Goal: Task Accomplishment & Management: Manage account settings

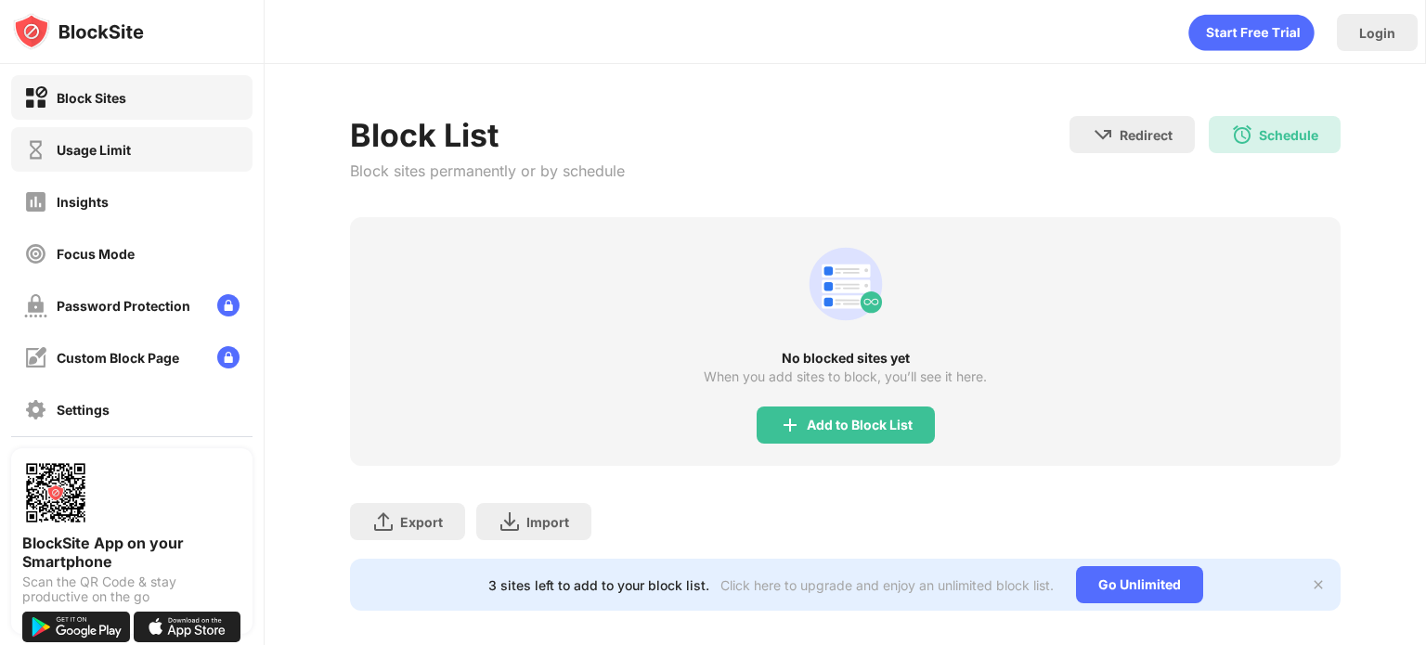
click at [139, 154] on div "Usage Limit" at bounding box center [131, 149] width 241 height 45
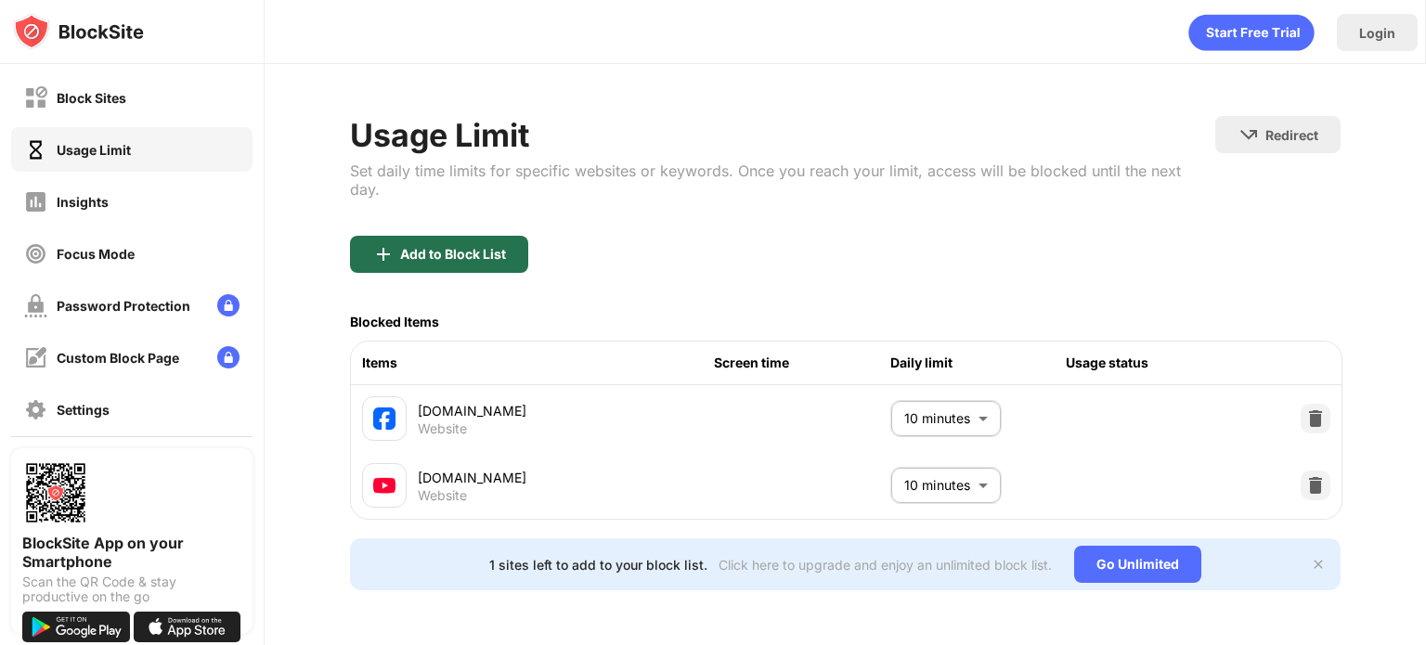
click at [478, 247] on div "Add to Block List" at bounding box center [453, 254] width 106 height 15
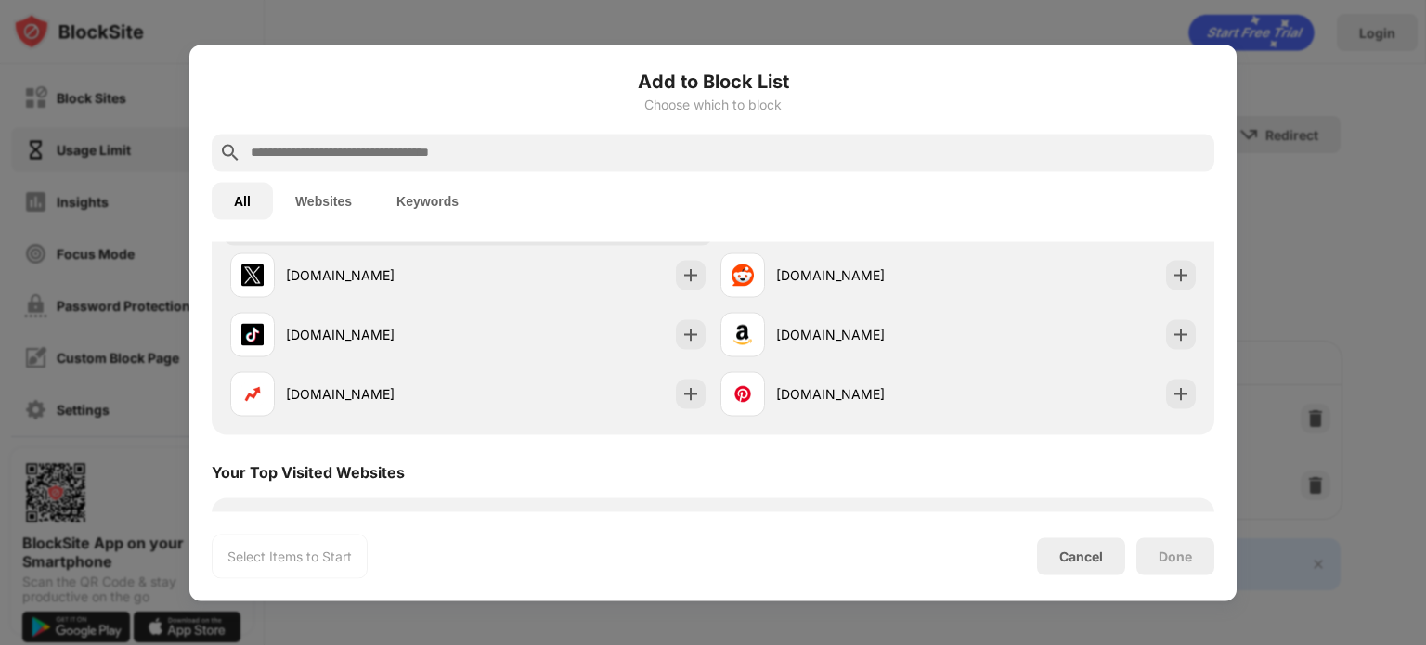
scroll to position [186, 0]
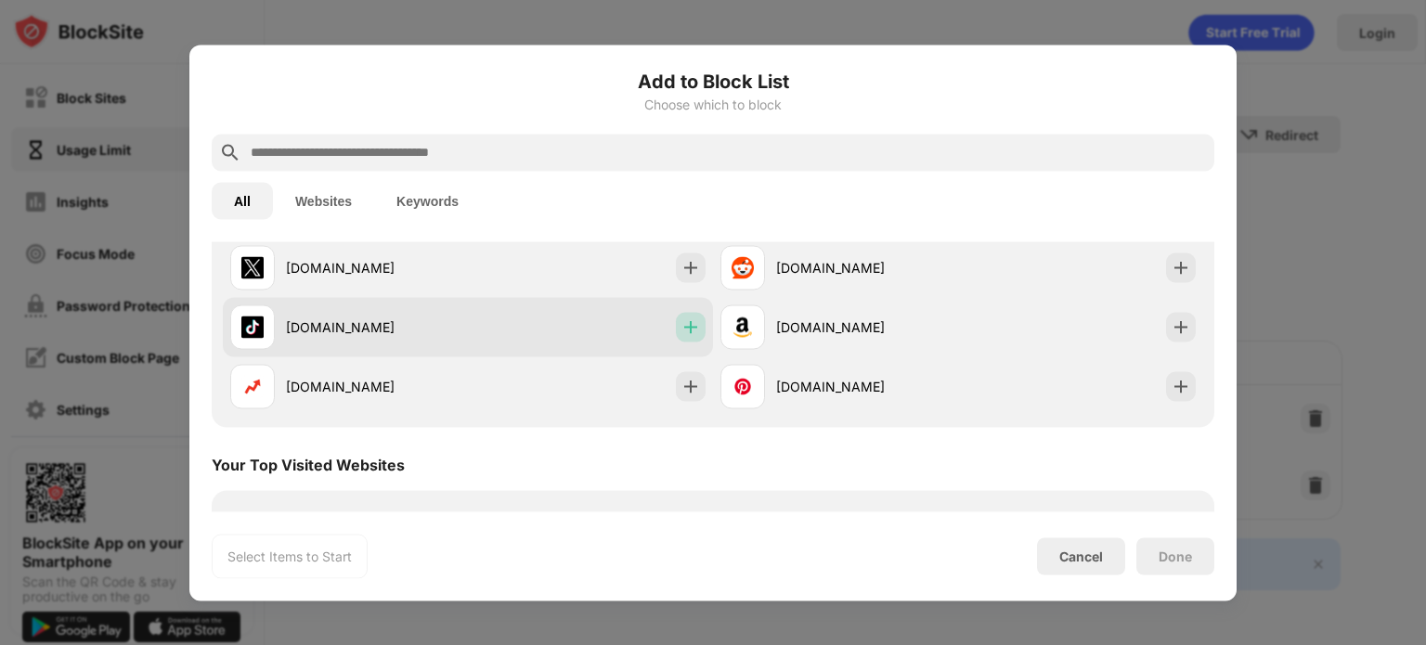
click at [683, 329] on img at bounding box center [690, 326] width 19 height 19
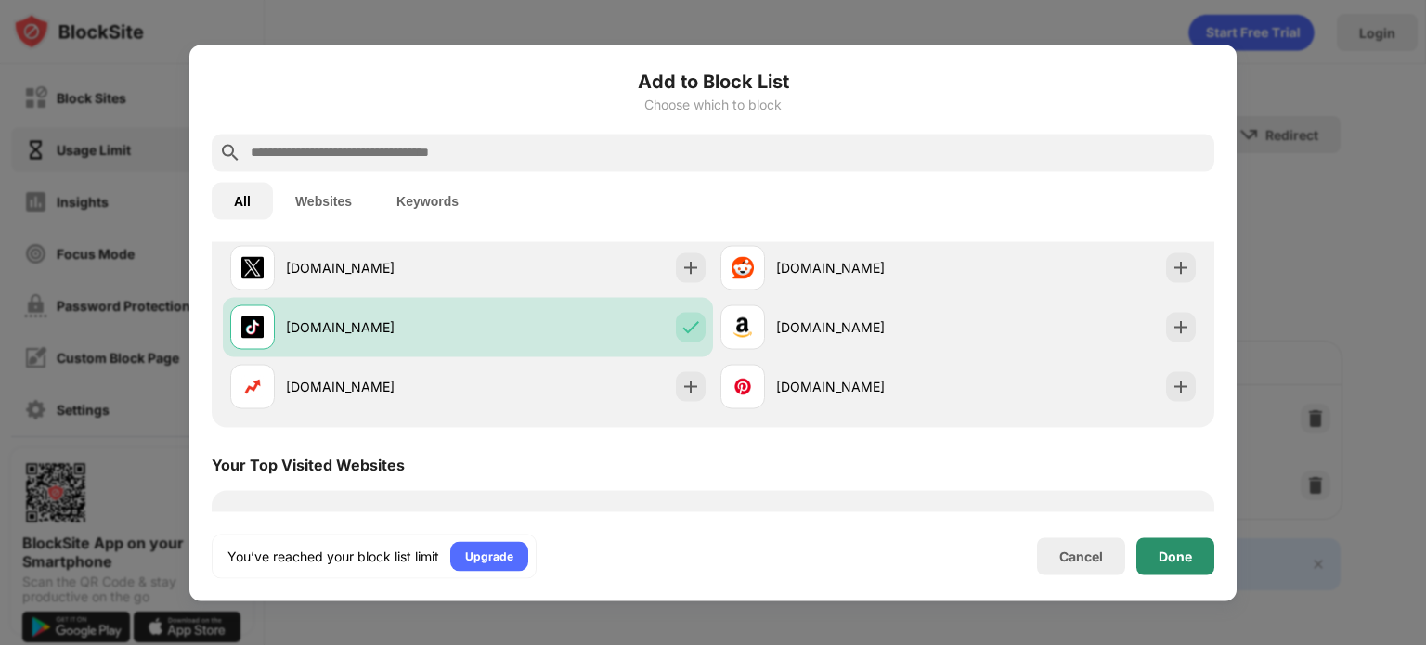
click at [1192, 556] on div "Done" at bounding box center [1175, 555] width 78 height 37
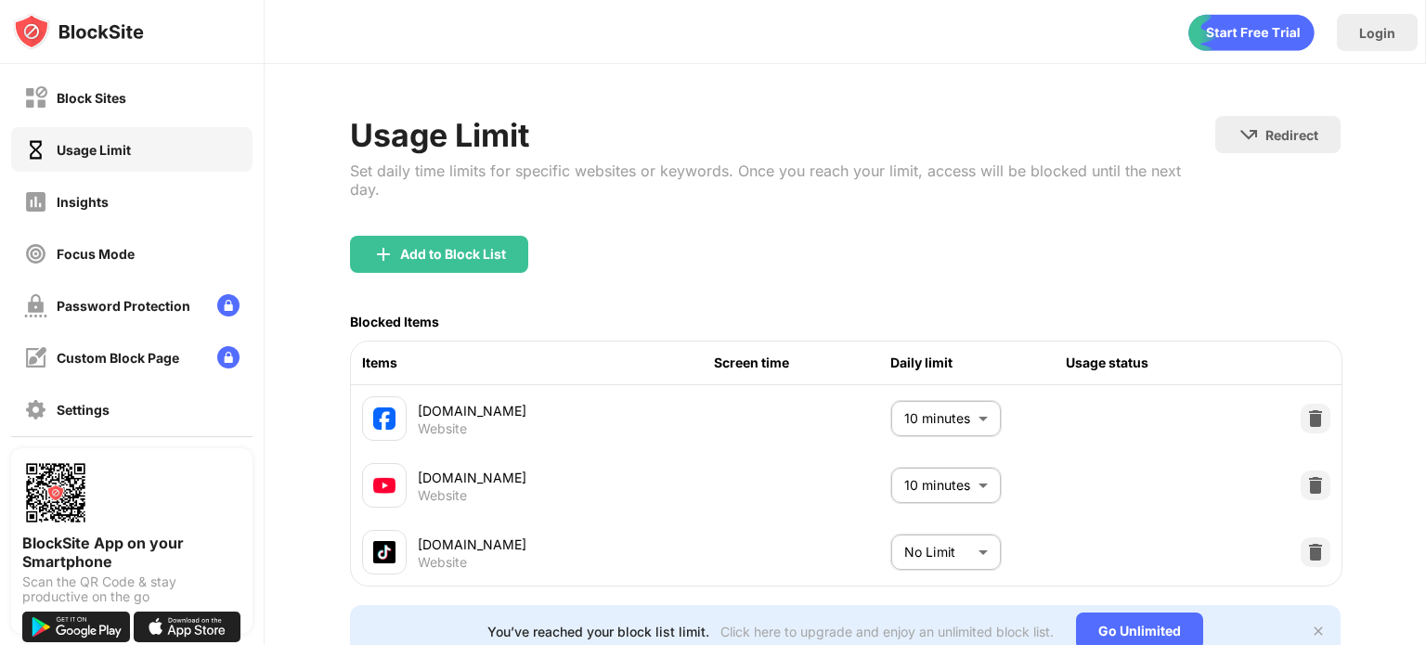
click at [940, 557] on body "Block Sites Usage Limit Insights Focus Mode Password Protection Custom Block Pa…" at bounding box center [713, 322] width 1426 height 645
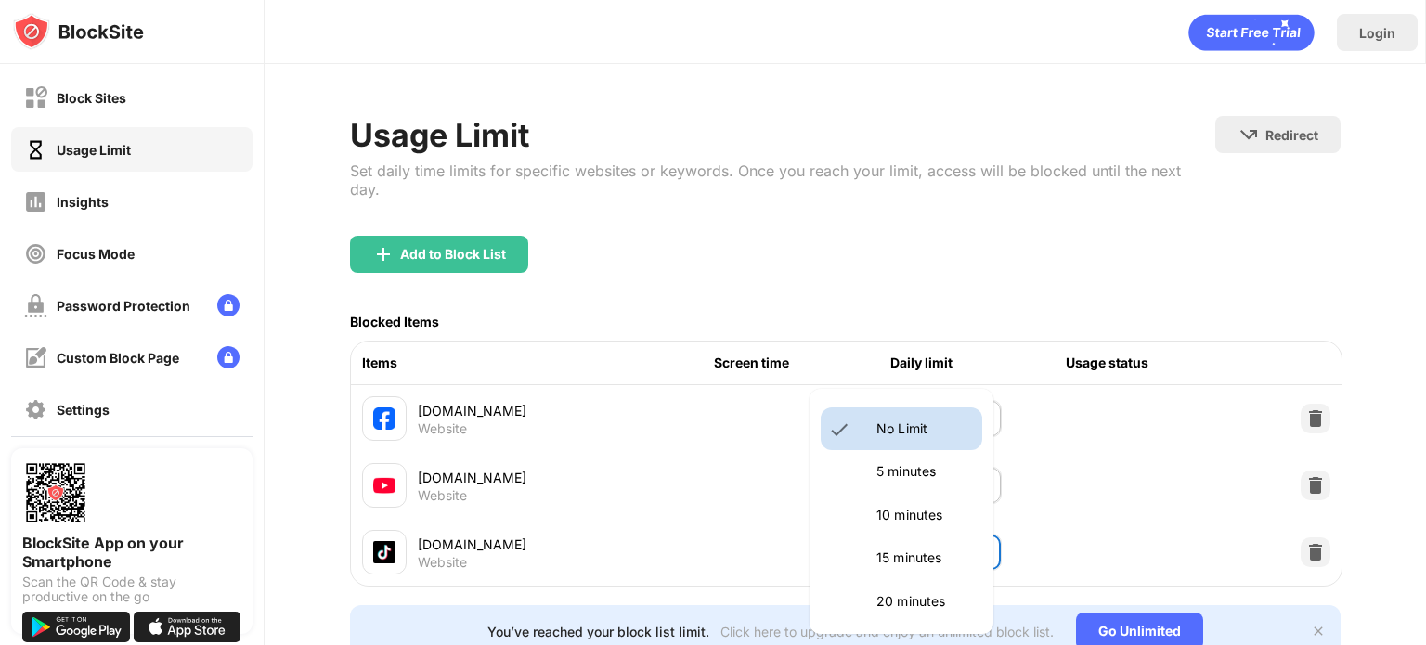
click at [932, 517] on p "10 minutes" at bounding box center [923, 515] width 95 height 20
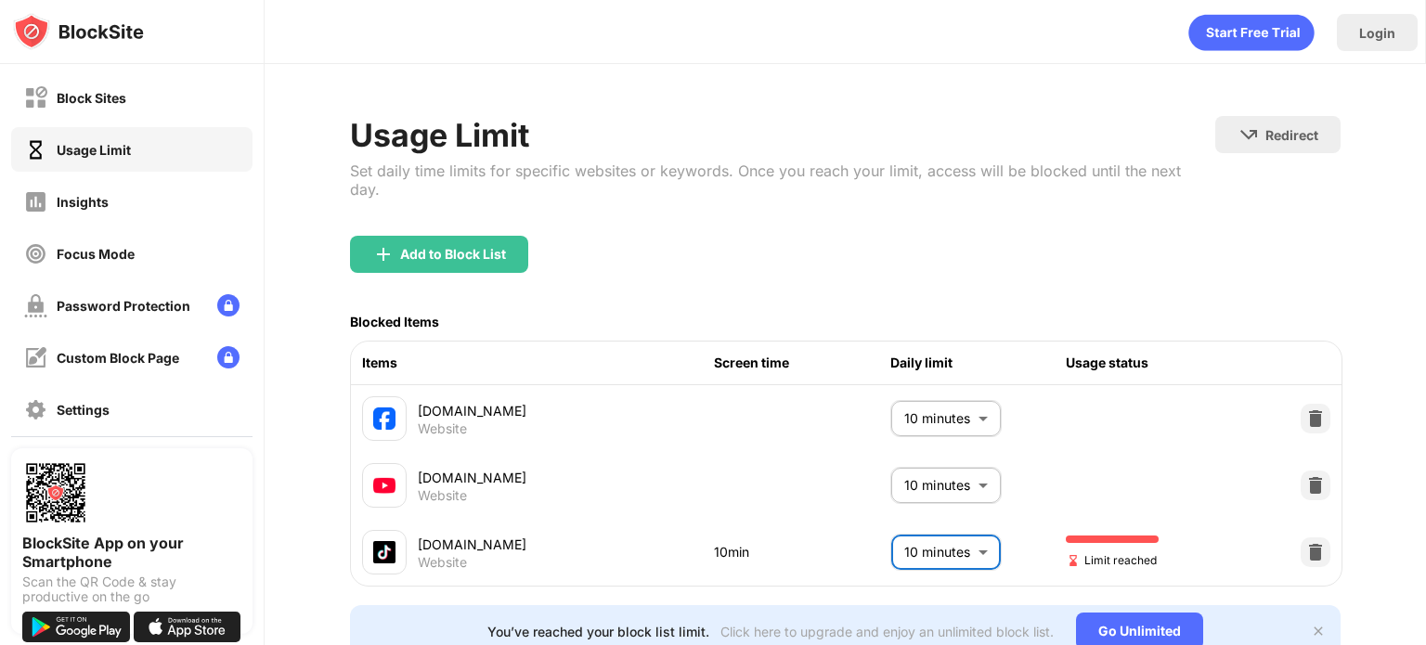
click at [955, 536] on body "Block Sites Usage Limit Insights Focus Mode Password Protection Custom Block Pa…" at bounding box center [713, 322] width 1426 height 645
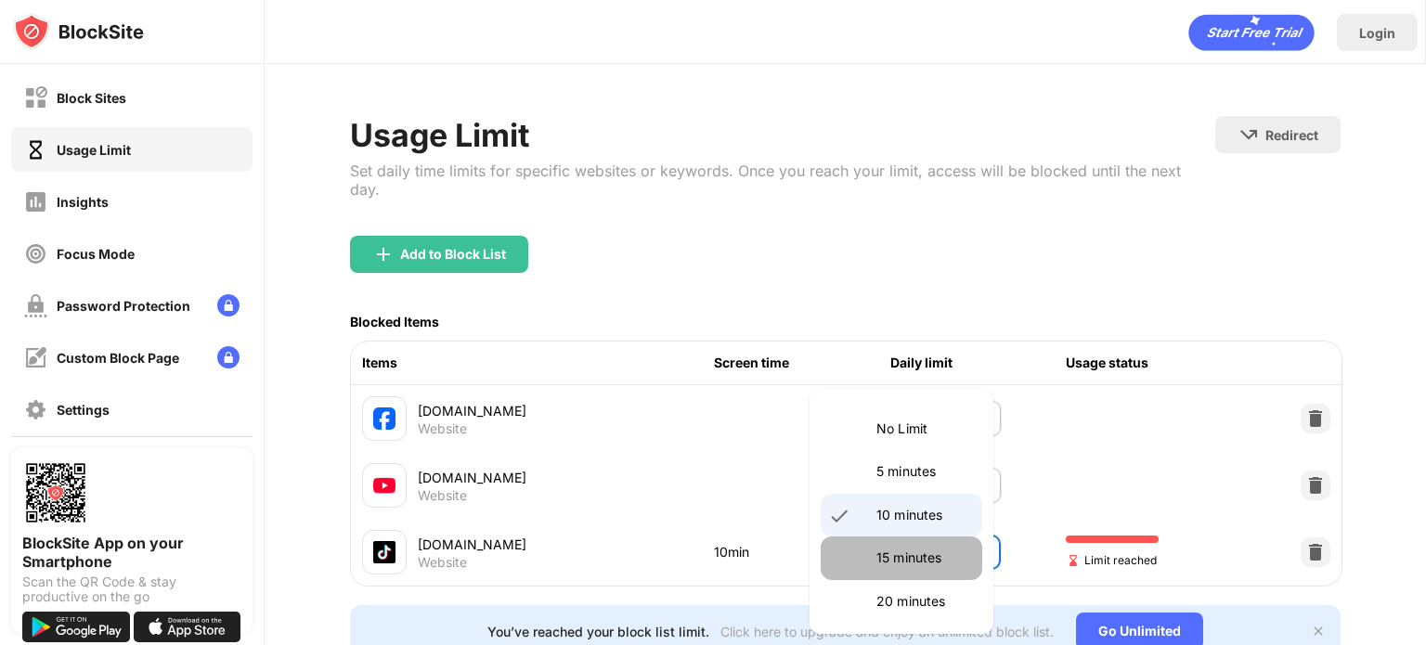
click at [900, 547] on li "15 minutes" at bounding box center [900, 557] width 161 height 43
type input "**"
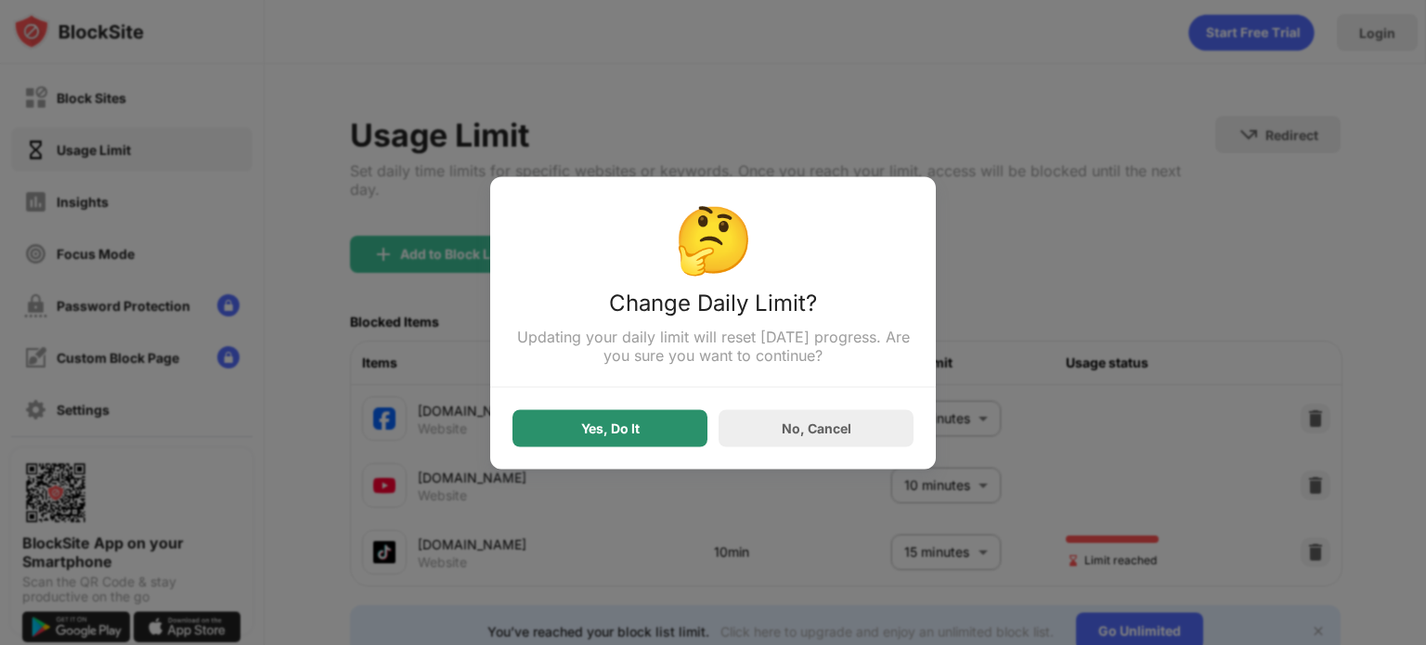
click at [627, 439] on div "Yes, Do It" at bounding box center [609, 427] width 195 height 37
